Goal: Find specific page/section: Find specific page/section

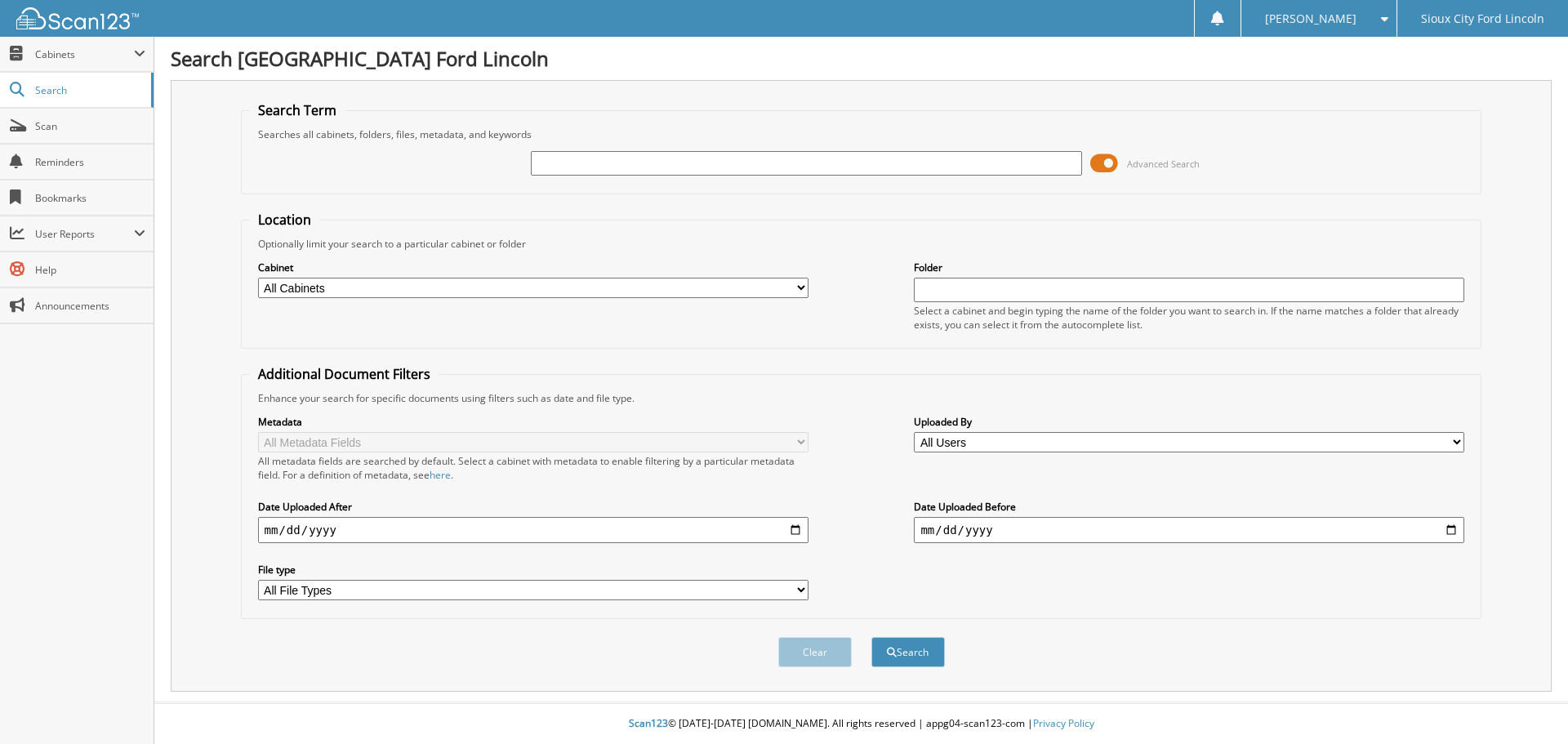
click at [621, 170] on input "text" at bounding box center [806, 163] width 550 height 25
type input "937934"
click at [903, 666] on button "Search" at bounding box center [907, 652] width 74 height 31
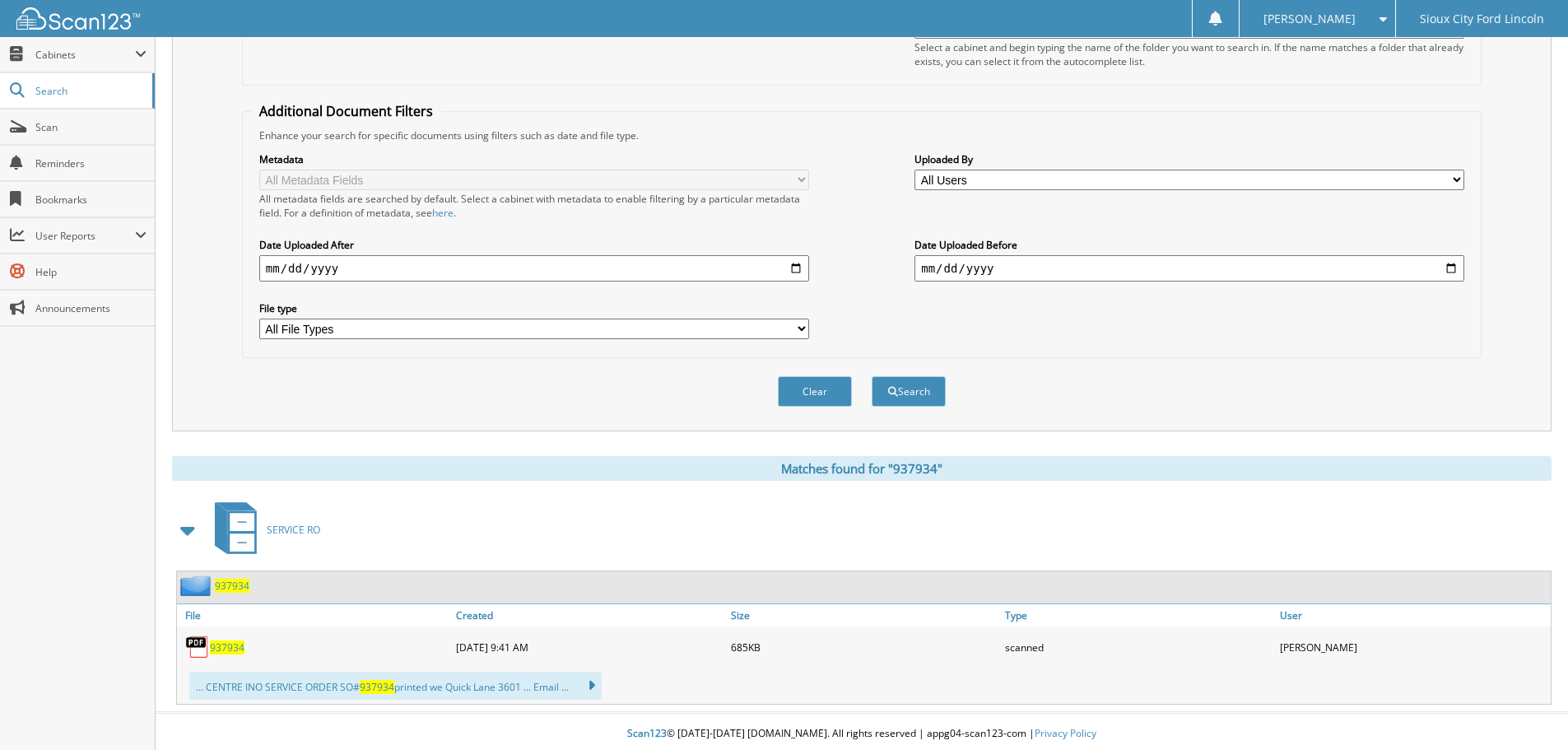
scroll to position [271, 0]
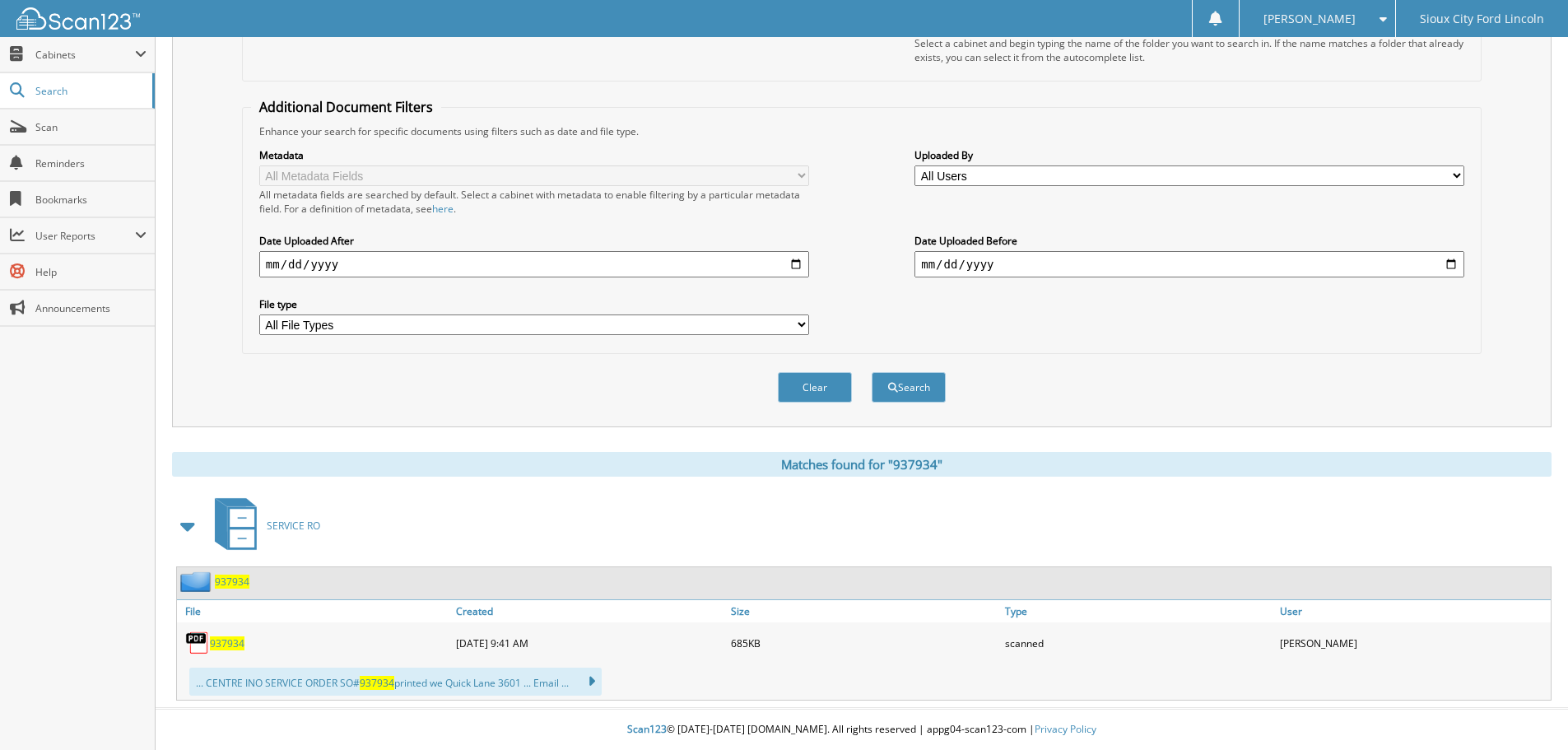
click at [229, 581] on span "937934" at bounding box center [232, 582] width 34 height 14
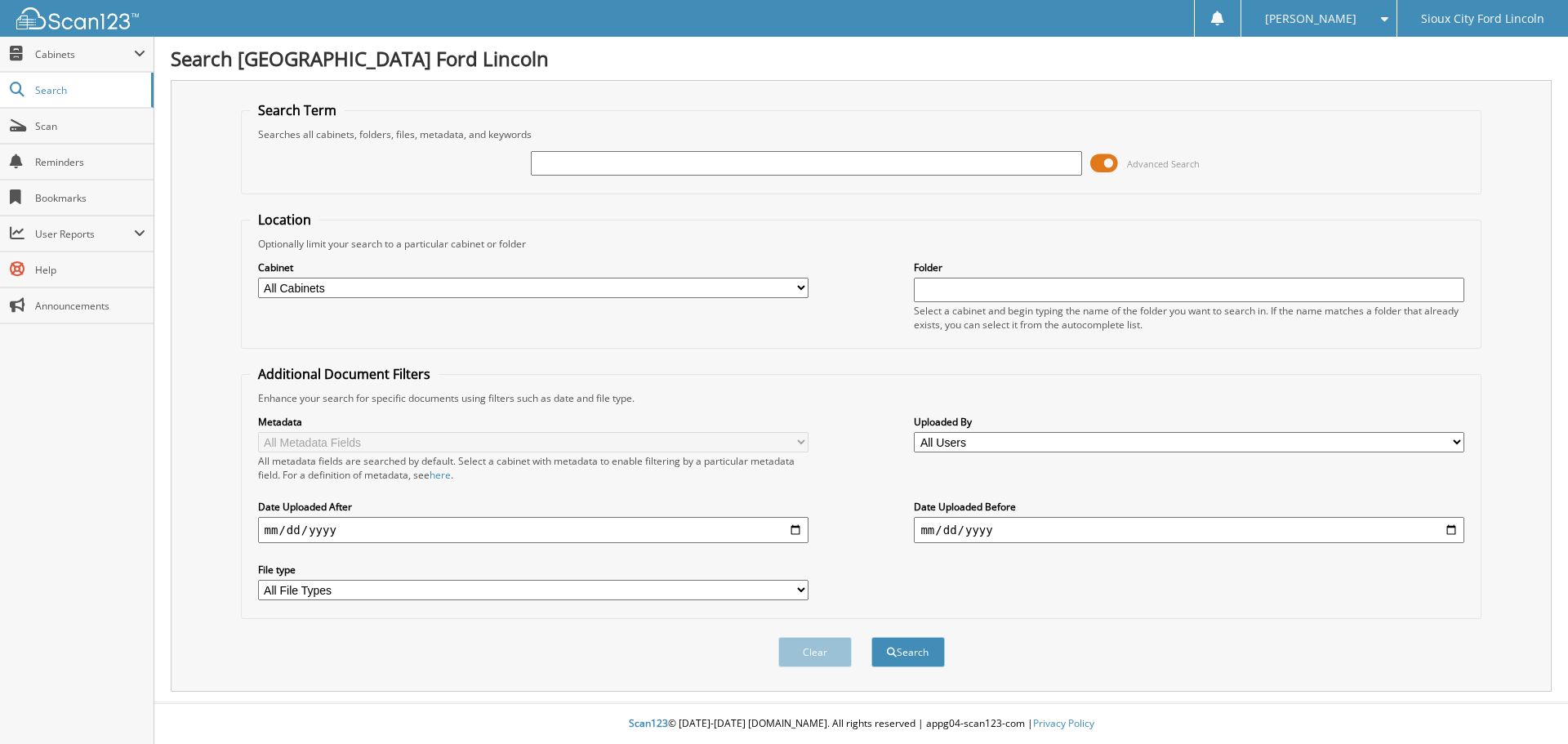
click at [594, 165] on input "text" at bounding box center [806, 163] width 550 height 25
type input "926853"
click at [909, 654] on button "Search" at bounding box center [907, 652] width 74 height 31
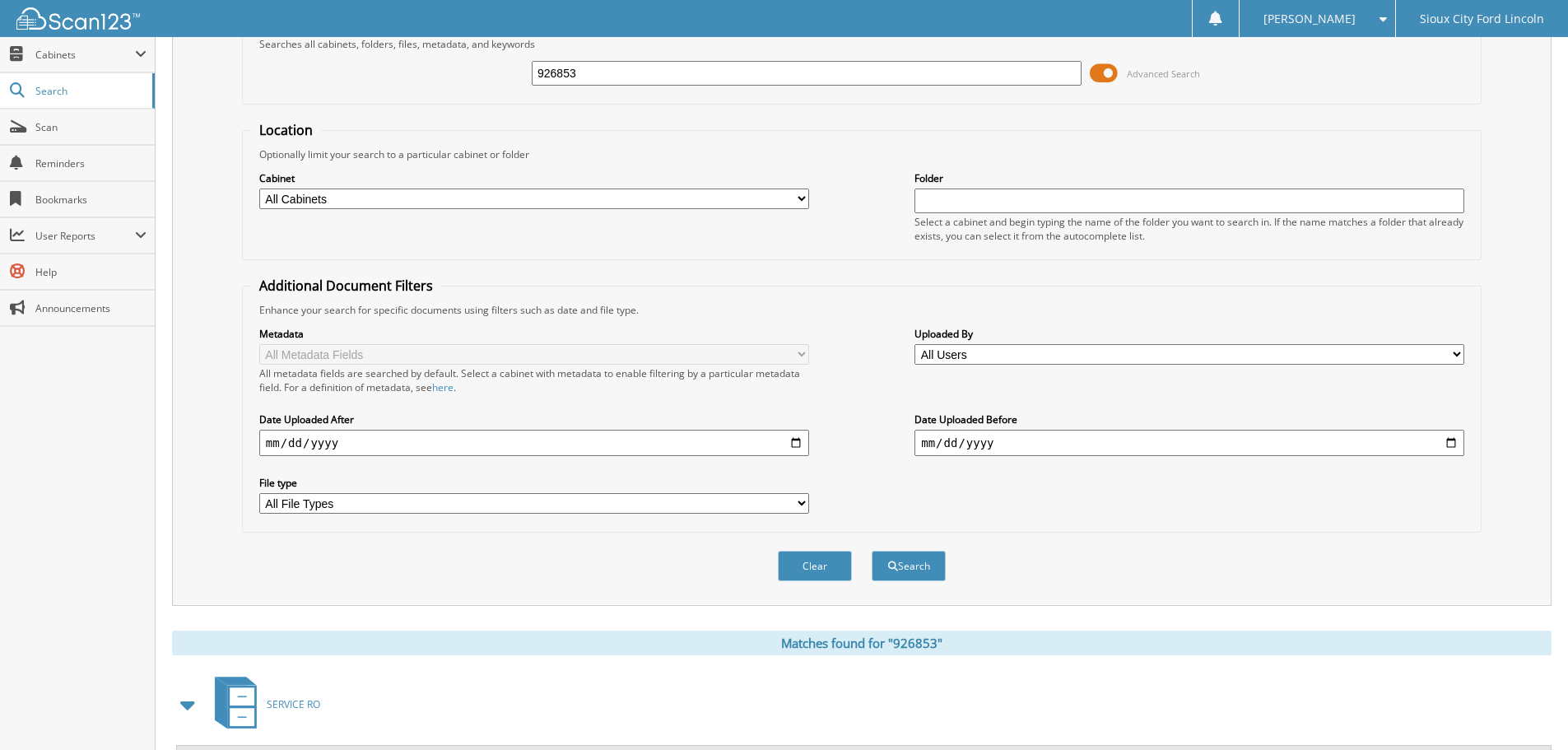
scroll to position [262, 0]
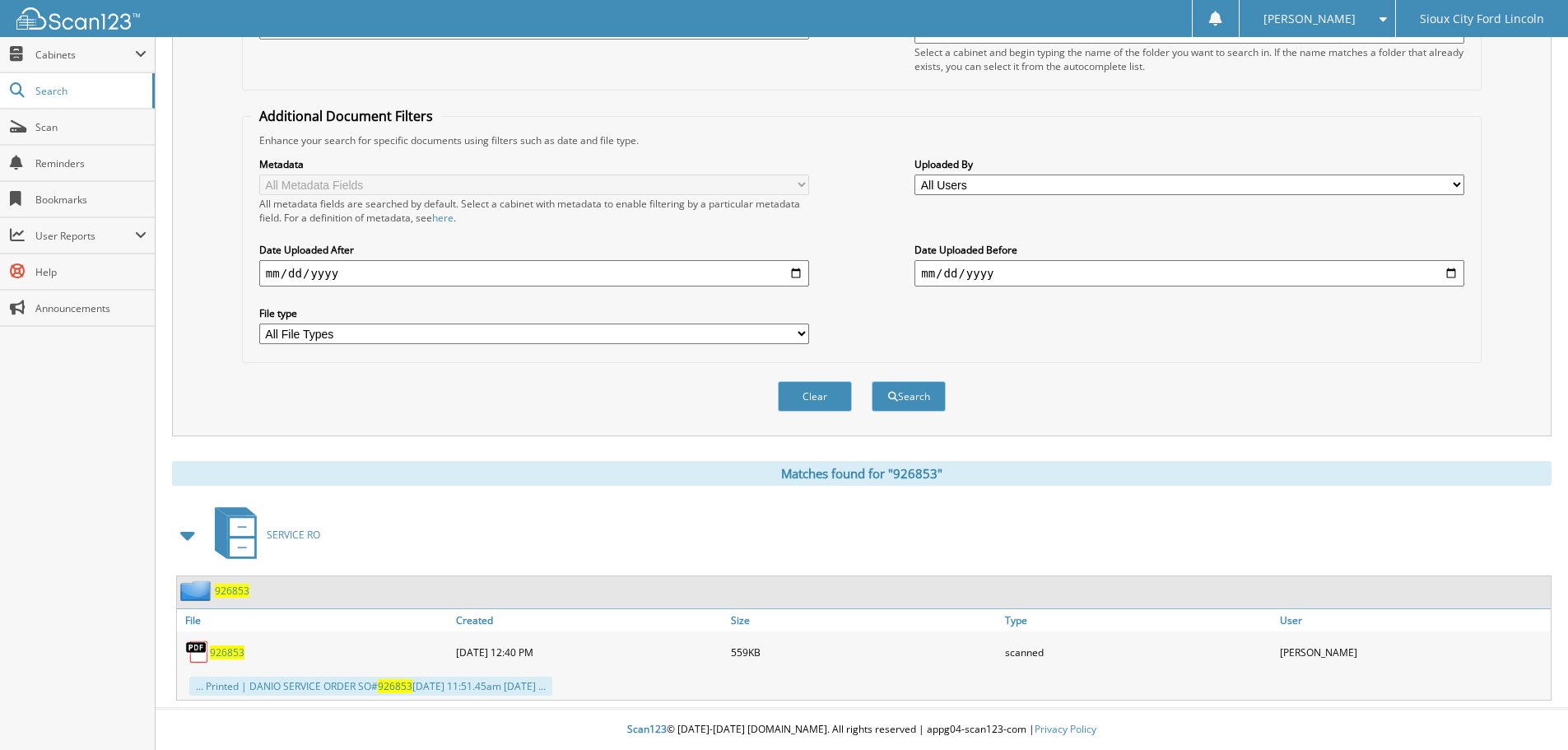
click at [237, 593] on span "926853" at bounding box center [232, 591] width 34 height 14
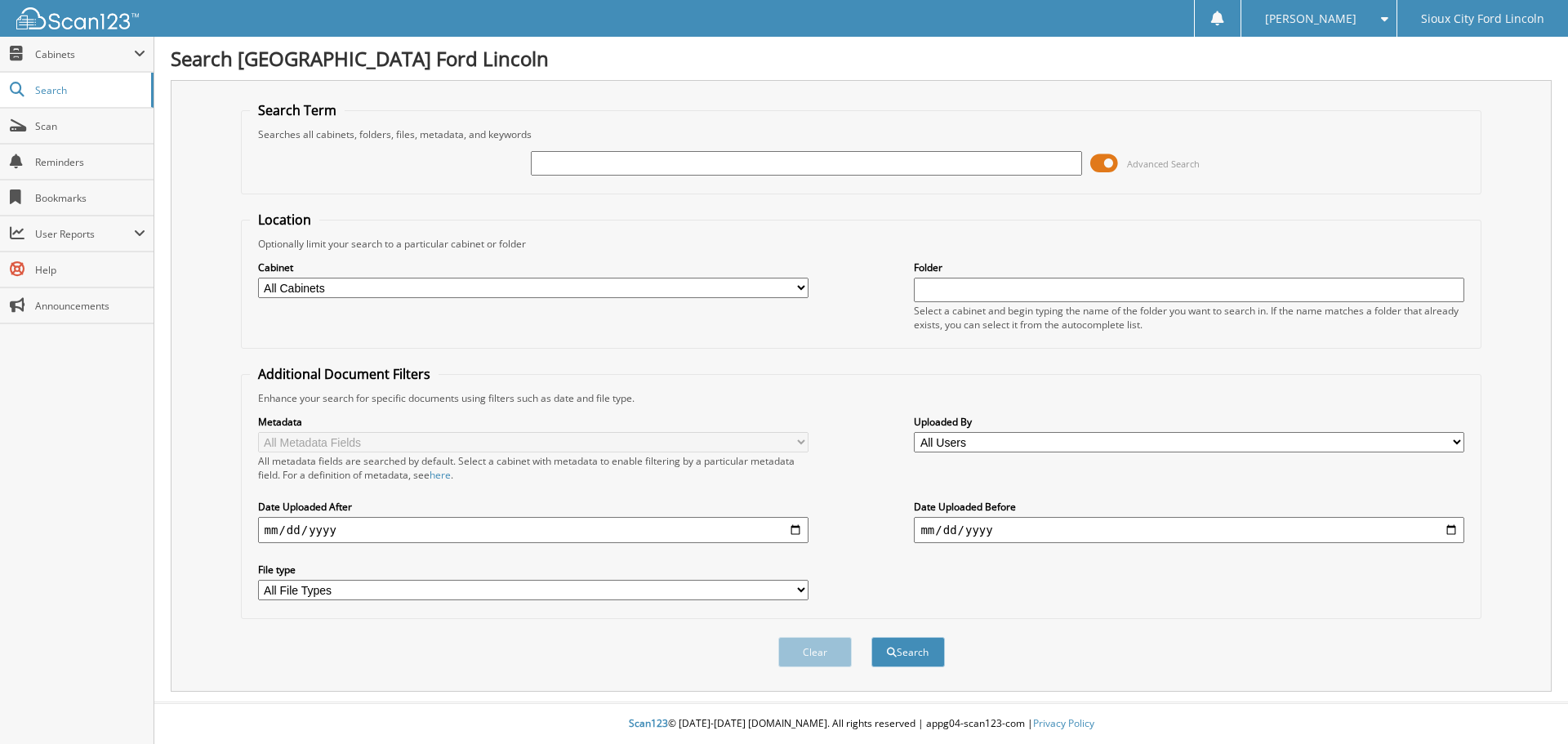
click at [643, 169] on input "text" at bounding box center [806, 163] width 550 height 25
type input "919665"
click at [871, 637] on button "Search" at bounding box center [907, 652] width 74 height 31
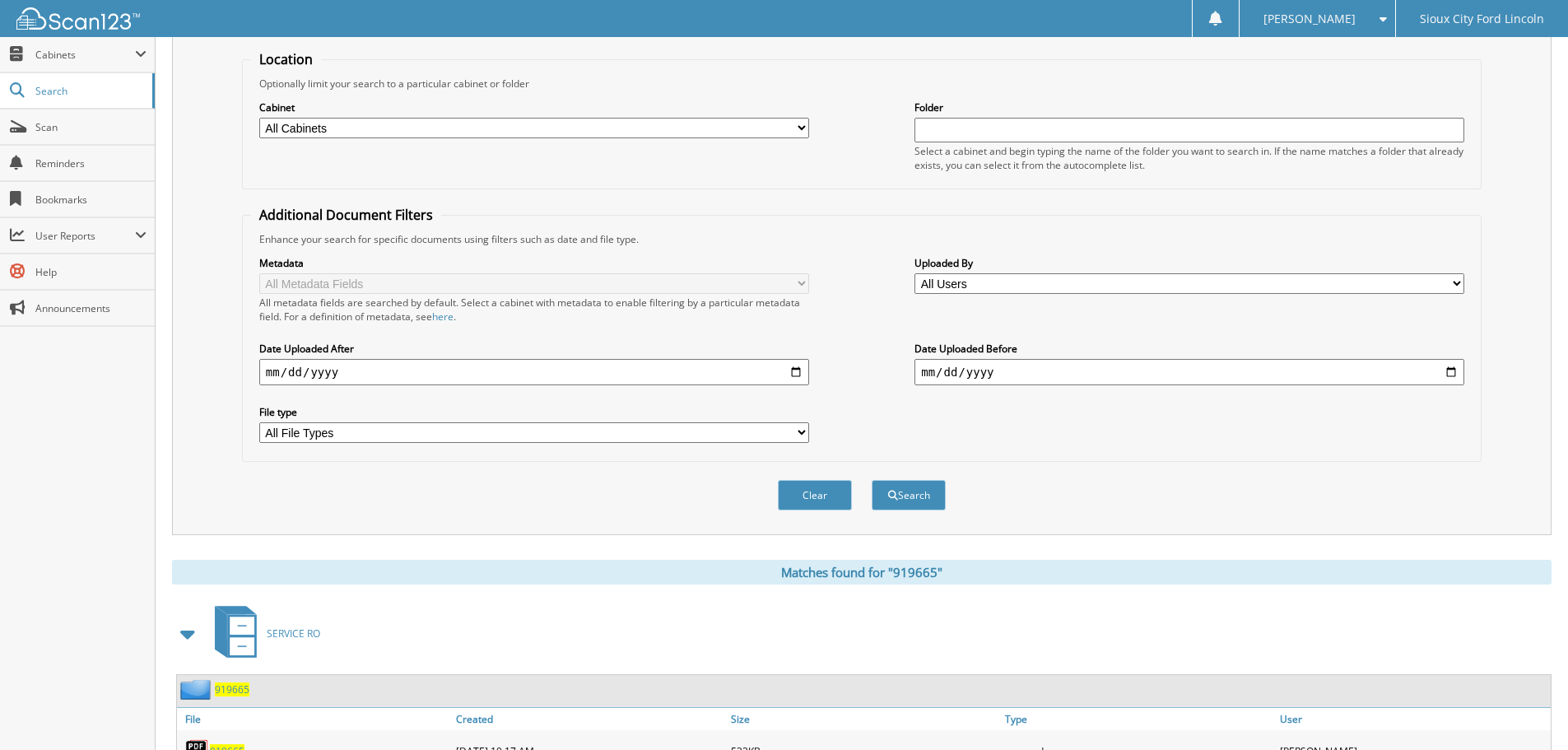
scroll to position [262, 0]
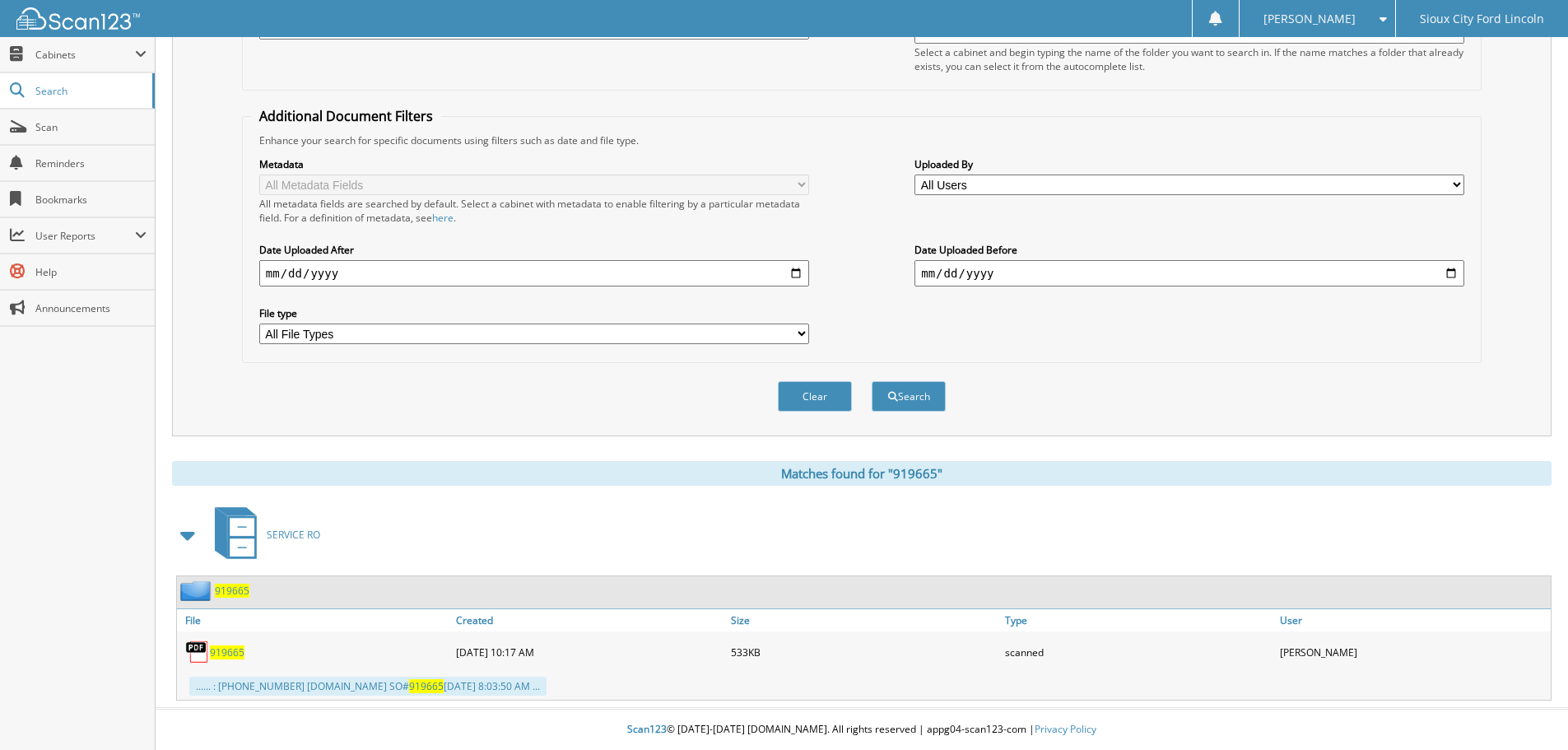
click at [230, 594] on span "919665" at bounding box center [232, 591] width 34 height 14
